Goal: Task Accomplishment & Management: Use online tool/utility

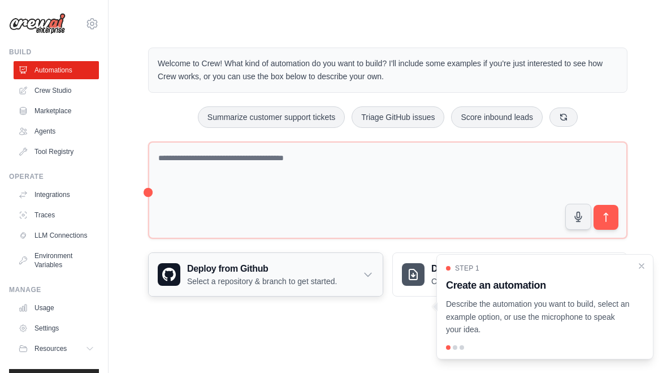
click at [363, 279] on icon at bounding box center [368, 274] width 11 height 11
click at [364, 279] on icon at bounding box center [368, 274] width 11 height 11
click at [530, 316] on p "Describe the automation you want to build, select an example option, or use the…" at bounding box center [538, 316] width 184 height 38
click at [454, 349] on div at bounding box center [545, 347] width 198 height 5
click at [456, 349] on div at bounding box center [455, 347] width 5 height 5
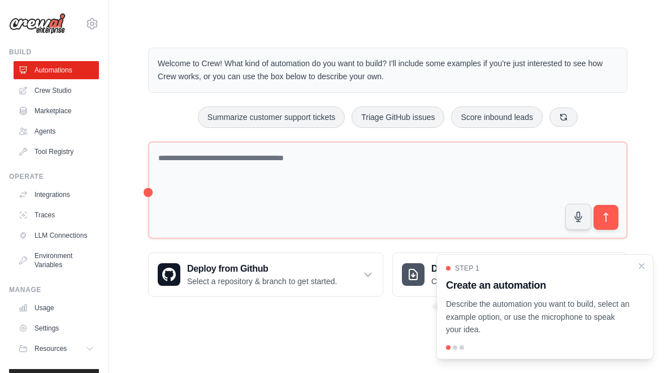
click at [506, 305] on p "Describe the automation you want to build, select an example option, or use the…" at bounding box center [538, 316] width 184 height 38
click at [529, 325] on p "Describe the automation you want to build, select an example option, or use the…" at bounding box center [538, 316] width 184 height 38
click at [456, 353] on div "Step 1 Create an automation Describe the automation you want to build, select a…" at bounding box center [545, 306] width 217 height 105
click at [455, 351] on div "Step 1 Create an automation Describe the automation you want to build, select a…" at bounding box center [545, 306] width 217 height 105
click at [482, 339] on div "Step 1 Create an automation Describe the automation you want to build, select a…" at bounding box center [545, 306] width 217 height 105
